Goal: Task Accomplishment & Management: Complete application form

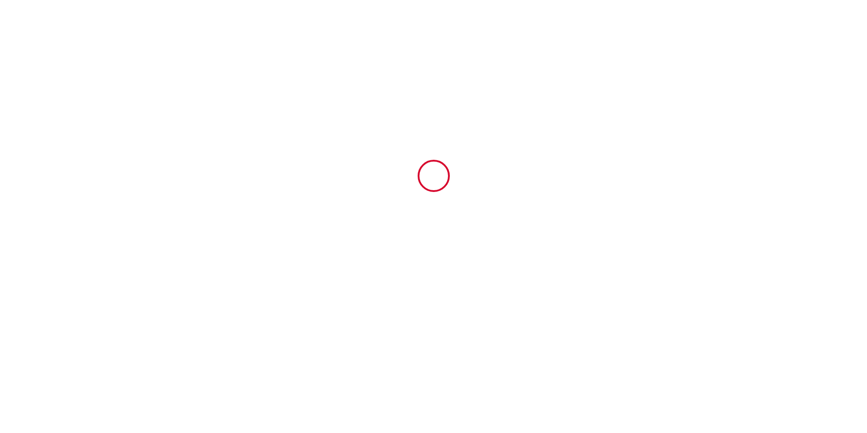
type input "6924202"
type input "Rêve de Thau"
type input "50 Chemin haut"
type input "34540"
type input "[GEOGRAPHIC_DATA]"
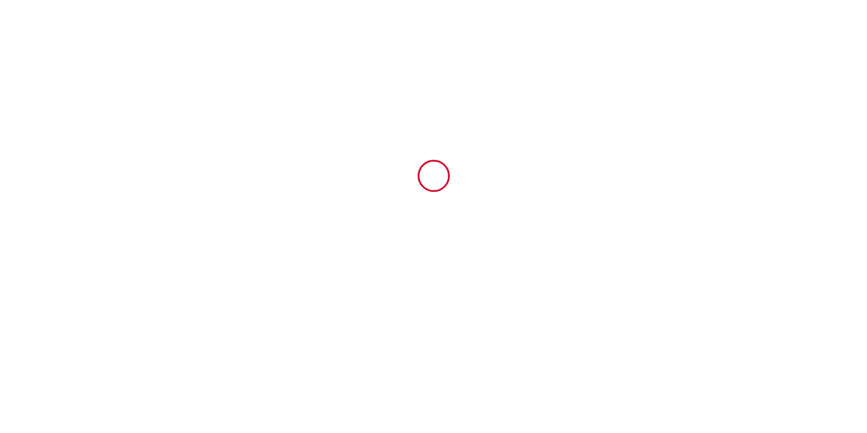
type input "[GEOGRAPHIC_DATA]"
type input "[DATE]"
type input "2"
type input "0"
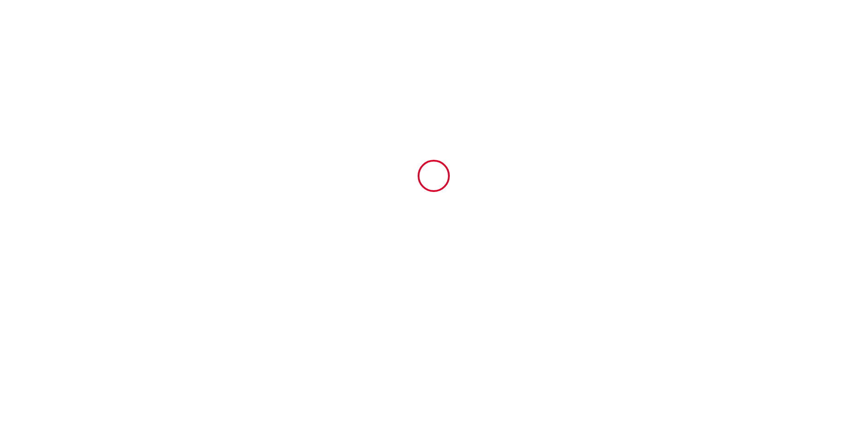
type input "400"
type input "1362.66"
type input "[PERSON_NAME]"
type input "Delpuech"
type input "50 Chemin Haut"
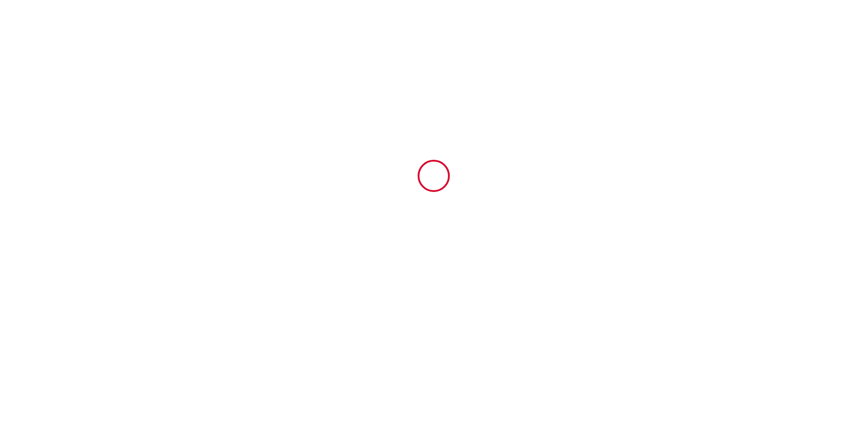
type input "34540"
type input "Balaruc les bains"
type input "[GEOGRAPHIC_DATA]"
type input "[EMAIL_ADDRESS][DOMAIN_NAME]"
type input "[PERSON_NAME]"
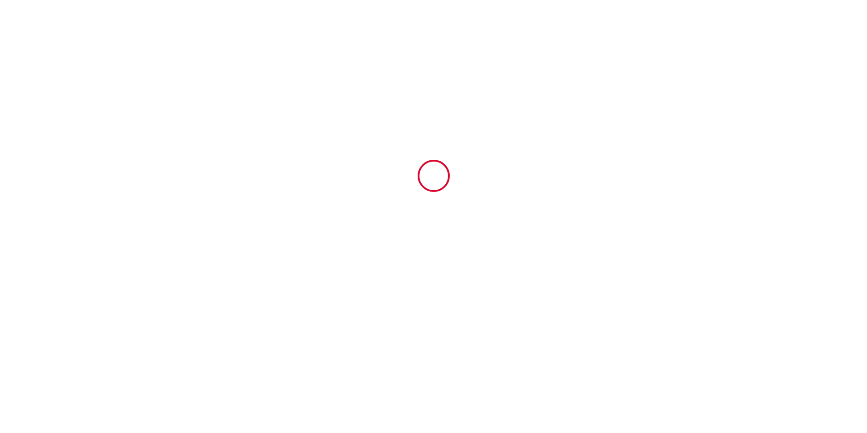
type input "Bolzé"
type input "[STREET_ADDRESS][PERSON_NAME]"
type input "57070"
type input "Vantoux"
type input "[EMAIL_ADDRESS][PERSON_NAME][DOMAIN_NAME]"
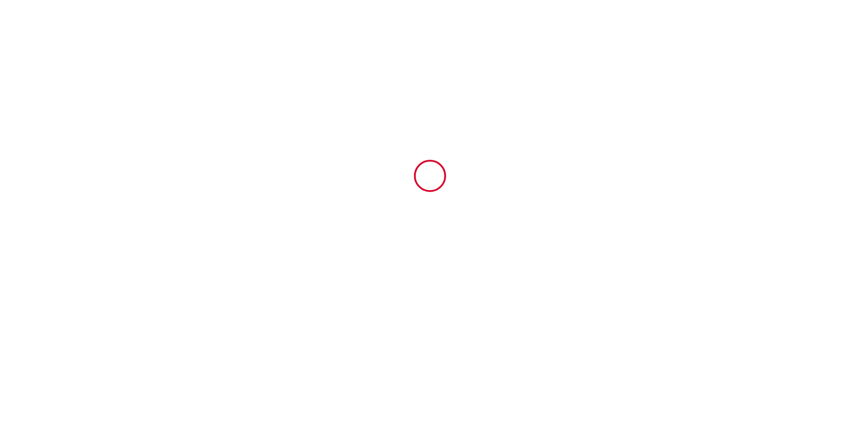
type input "[PHONE_NUMBER]"
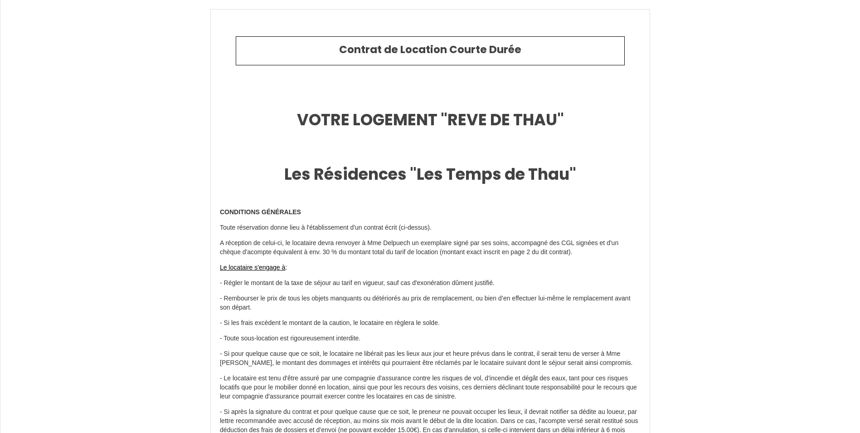
scroll to position [4330, 0]
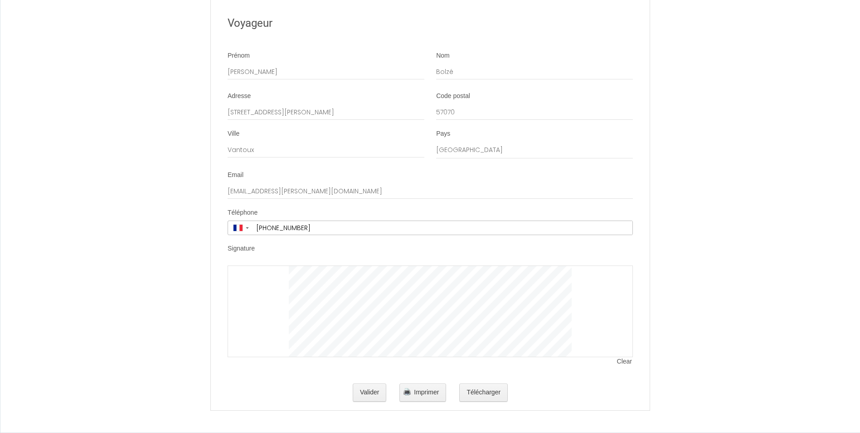
click at [627, 360] on span "Clear" at bounding box center [625, 361] width 16 height 9
click at [622, 361] on span "Clear" at bounding box center [625, 361] width 16 height 9
click at [623, 362] on span "Clear" at bounding box center [625, 361] width 16 height 9
click at [625, 360] on span "Clear" at bounding box center [625, 361] width 16 height 9
click at [627, 360] on span "Clear" at bounding box center [625, 361] width 16 height 9
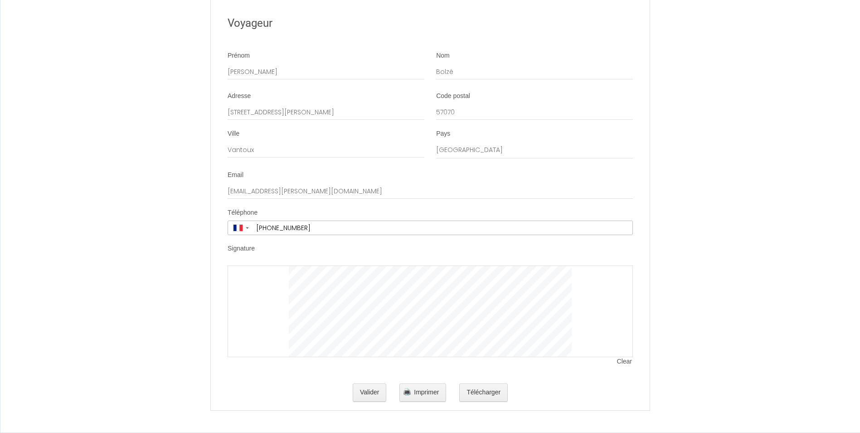
click at [625, 360] on span "Clear" at bounding box center [625, 361] width 16 height 9
click at [627, 362] on span "Clear" at bounding box center [625, 361] width 16 height 9
click at [627, 363] on span "Clear" at bounding box center [625, 361] width 16 height 9
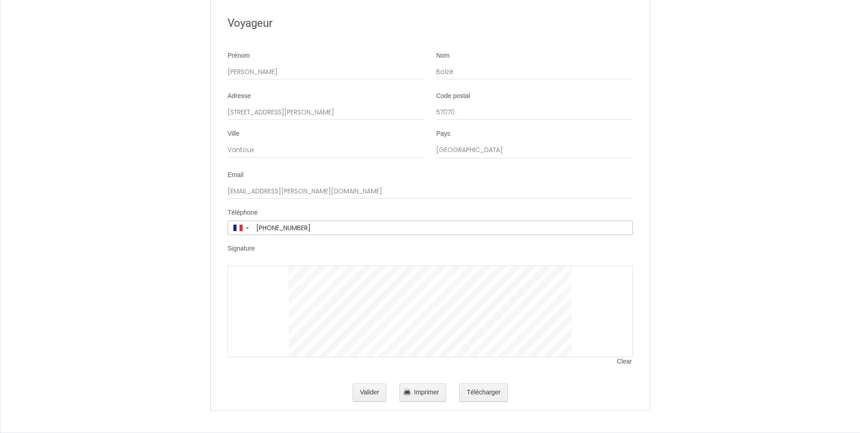
click at [327, 369] on li "Signature Clear" at bounding box center [430, 309] width 438 height 131
click at [470, 363] on div "Clear" at bounding box center [430, 315] width 405 height 101
click at [627, 361] on span "Clear" at bounding box center [625, 361] width 16 height 9
click at [432, 359] on div "Clear" at bounding box center [430, 315] width 405 height 101
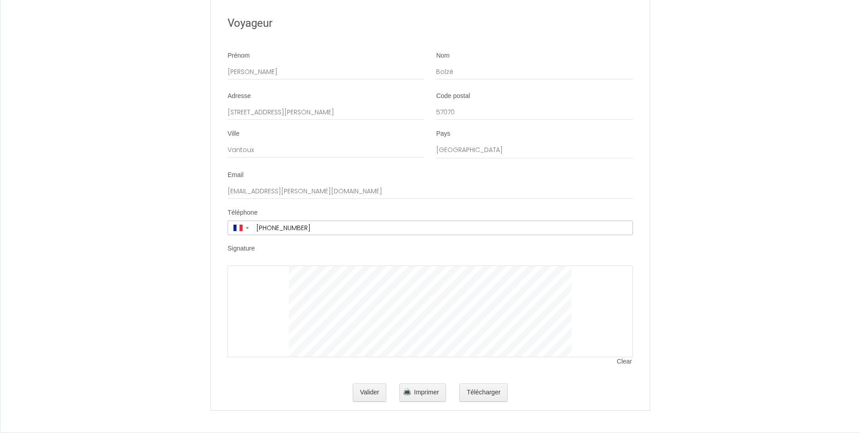
click at [627, 361] on span "Clear" at bounding box center [625, 361] width 16 height 9
click at [628, 357] on div at bounding box center [430, 311] width 405 height 92
click at [628, 360] on span "Clear" at bounding box center [625, 361] width 16 height 9
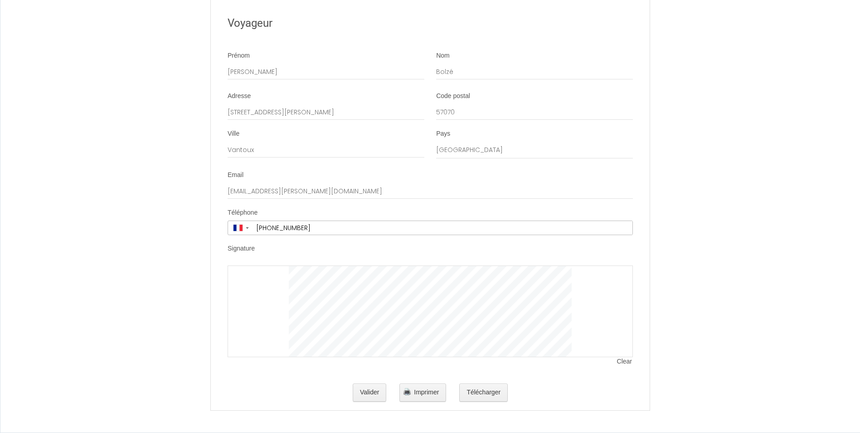
click at [626, 360] on span "Clear" at bounding box center [625, 361] width 16 height 9
click at [369, 394] on button "Valider" at bounding box center [370, 392] width 34 height 18
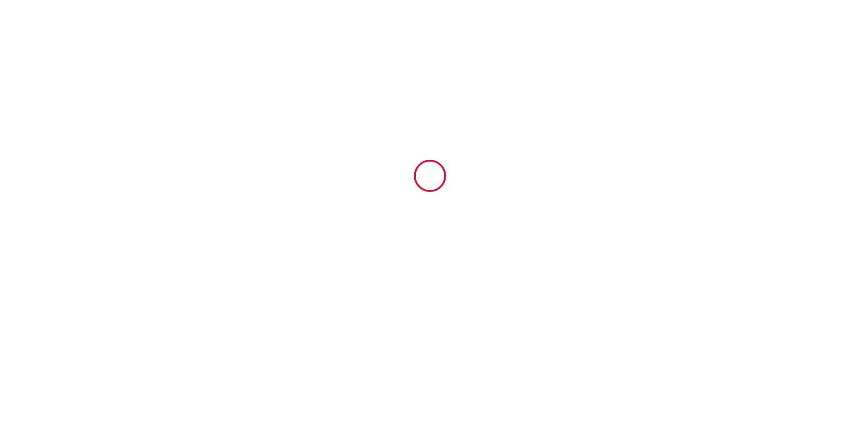
scroll to position [0, 0]
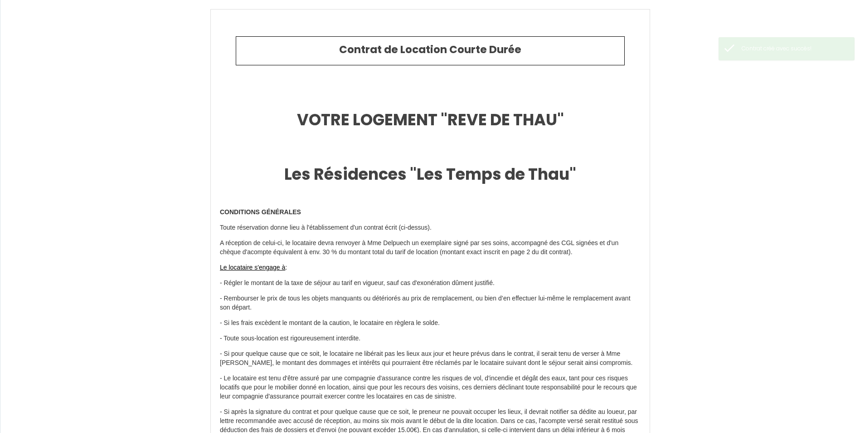
type input "1290"
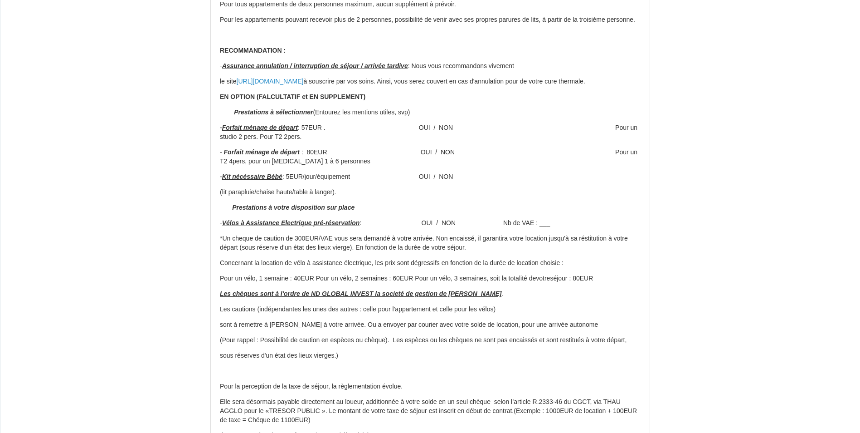
scroll to position [1068, 0]
drag, startPoint x: 450, startPoint y: 145, endPoint x: 464, endPoint y: 147, distance: 13.9
click at [464, 141] on p "- Forfait ménage de départ : 57EUR . OUI / NON Pour un studio 2 pers. Pour T2 2…" at bounding box center [430, 132] width 421 height 18
drag, startPoint x: 464, startPoint y: 147, endPoint x: 475, endPoint y: 155, distance: 13.7
click at [475, 141] on p "- Forfait ménage de départ : 57EUR . OUI / NON Pour un studio 2 pers. Pour T2 2…" at bounding box center [430, 132] width 421 height 18
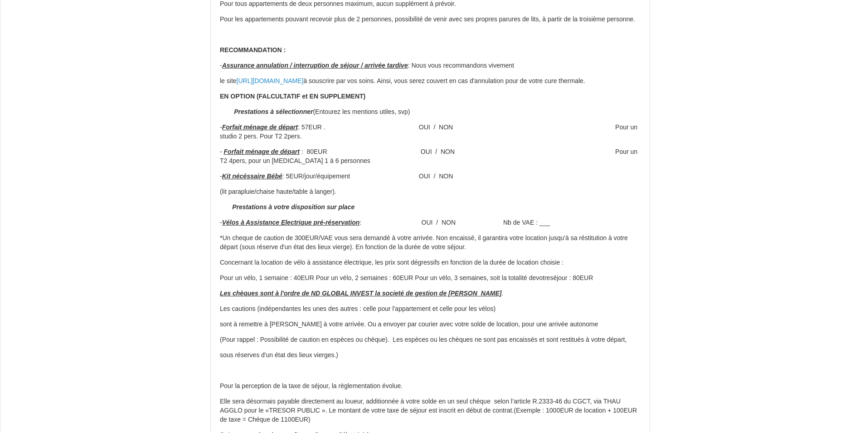
click at [437, 141] on p "- Forfait ménage de départ : 57EUR . OUI / NON Pour un studio 2 pers. Pour T2 2…" at bounding box center [430, 132] width 421 height 18
click at [457, 165] on p "- Forfait ménage de départ : 80EUR OUI / NON Pour un T2 4pers, pour un [MEDICAL…" at bounding box center [430, 156] width 421 height 18
drag, startPoint x: 457, startPoint y: 167, endPoint x: 418, endPoint y: 216, distance: 62.2
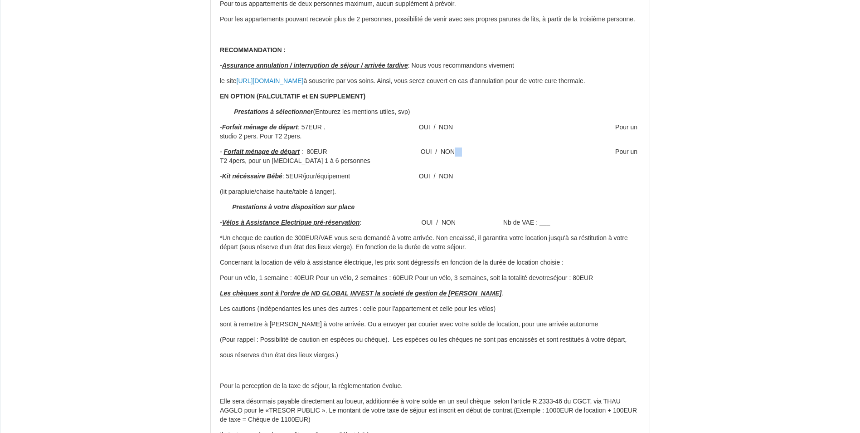
drag, startPoint x: 464, startPoint y: 171, endPoint x: 472, endPoint y: 169, distance: 8.5
click at [472, 165] on p "- Forfait ménage de départ : 80EUR OUI / NON Pour un T2 4pers, pour un [MEDICAL…" at bounding box center [430, 156] width 421 height 18
click at [469, 165] on p "- Forfait ménage de départ : 80EUR OUI / NON Pour un T2 4pers, pour un [MEDICAL…" at bounding box center [430, 156] width 421 height 18
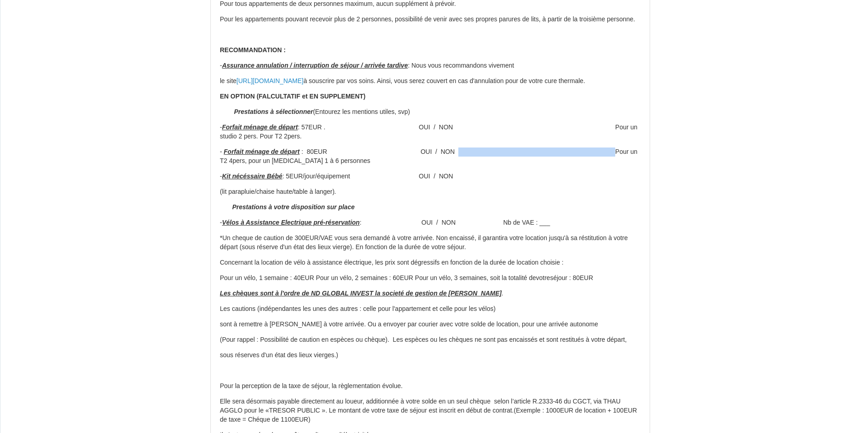
click at [469, 165] on p "- Forfait ménage de départ : 80EUR OUI / NON Pour un T2 4pers, pour un [MEDICAL…" at bounding box center [430, 156] width 421 height 18
click at [453, 212] on p "Prestations à votre disposition sur place" at bounding box center [430, 207] width 421 height 9
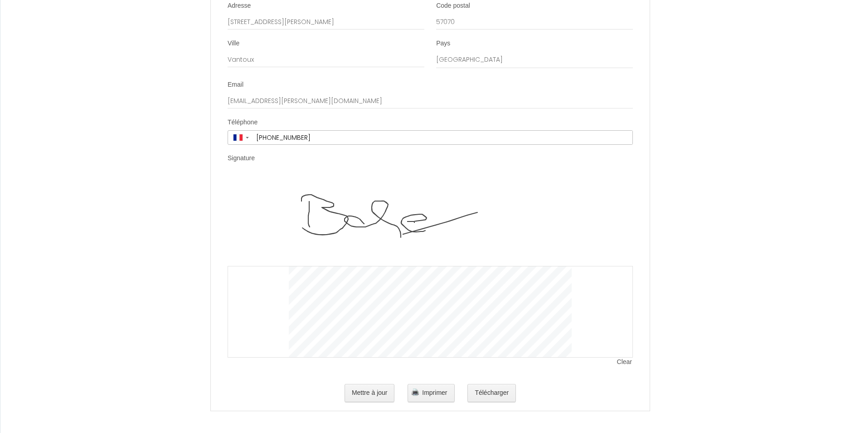
scroll to position [4421, 0]
click at [365, 398] on button "Mettre à jour" at bounding box center [370, 392] width 50 height 18
click at [373, 391] on button "Mettre à jour" at bounding box center [370, 392] width 50 height 18
click at [501, 394] on button "Télécharger" at bounding box center [491, 392] width 49 height 18
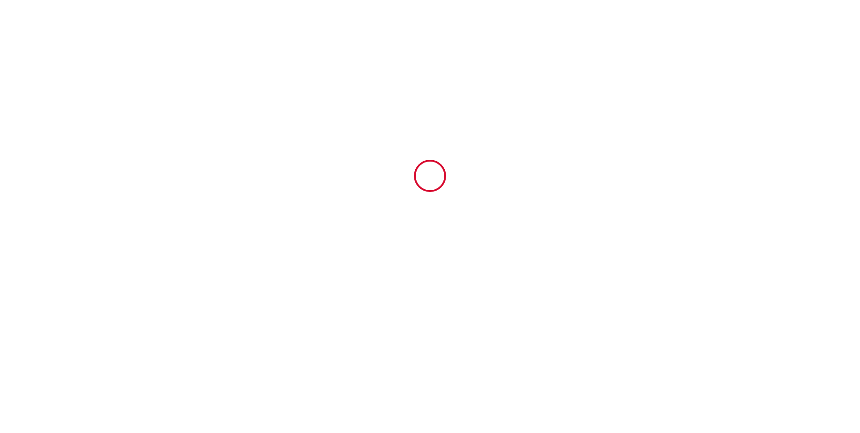
scroll to position [0, 0]
